Goal: Contribute content: Add original content to the website for others to see

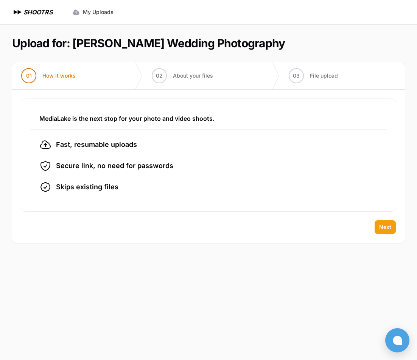
click at [381, 226] on span "Next" at bounding box center [385, 227] width 12 height 8
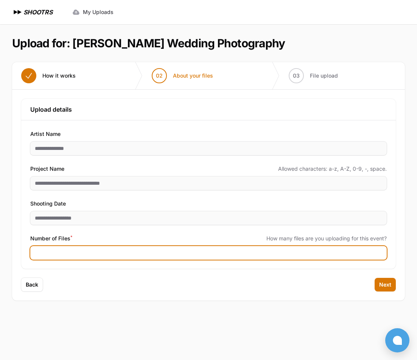
click at [66, 251] on input "Number of Files *" at bounding box center [208, 253] width 357 height 14
type input "****"
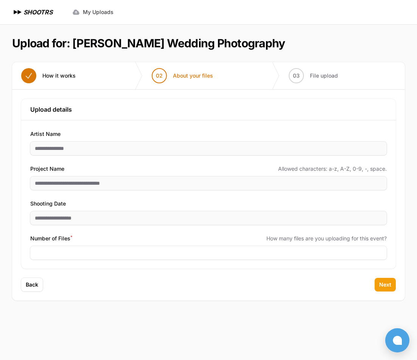
click at [387, 284] on span "Next" at bounding box center [385, 285] width 12 height 8
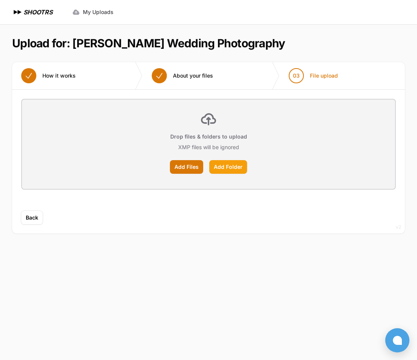
click at [231, 171] on label "Add Folder" at bounding box center [228, 167] width 38 height 14
click at [0, 0] on input "Add Folder" at bounding box center [0, 0] width 0 height 0
click at [183, 166] on label "Add Files" at bounding box center [186, 167] width 33 height 14
click at [0, 0] on input "Add Files" at bounding box center [0, 0] width 0 height 0
